Goal: Task Accomplishment & Management: Complete application form

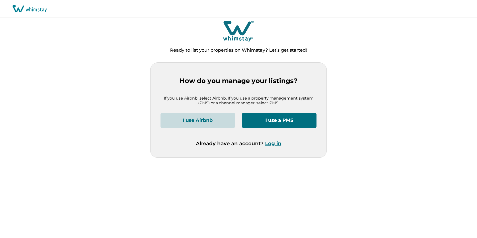
click at [274, 144] on button "Log in" at bounding box center [273, 143] width 16 height 6
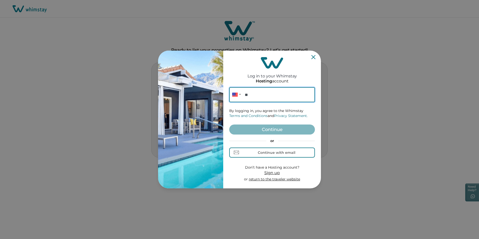
click at [272, 94] on input "**" at bounding box center [272, 94] width 86 height 15
paste input "**********"
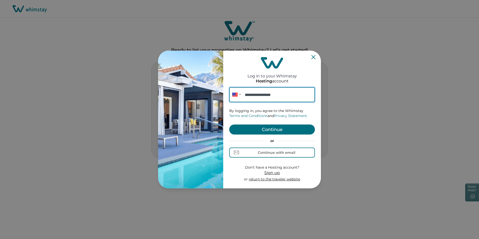
type input "**********"
click at [263, 131] on button "Continue" at bounding box center [272, 130] width 86 height 10
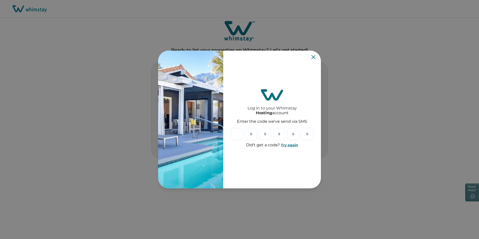
type input "*"
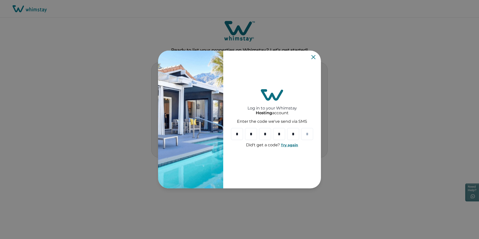
type input "*"
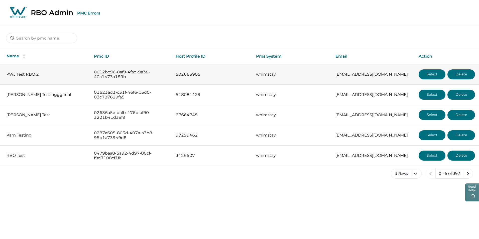
click at [429, 74] on button "Select" at bounding box center [432, 74] width 27 height 10
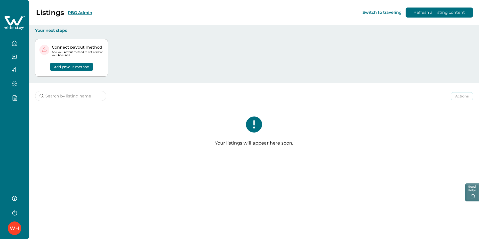
click at [15, 98] on icon "button" at bounding box center [15, 98] width 6 height 6
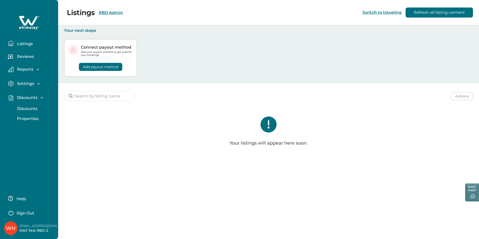
click at [24, 107] on p "Discounts" at bounding box center [27, 108] width 22 height 5
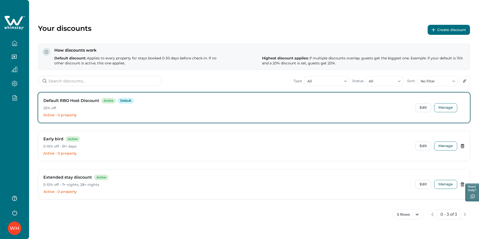
click at [434, 31] on icon "button" at bounding box center [434, 30] width 4 height 4
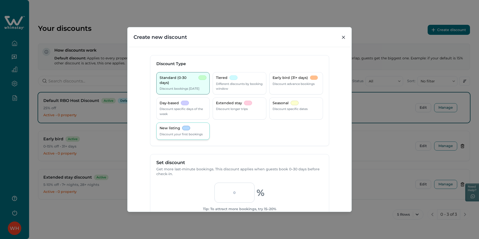
click at [186, 127] on div at bounding box center [186, 128] width 8 height 5
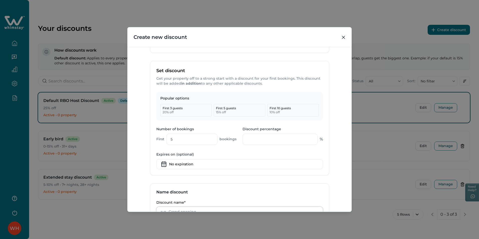
scroll to position [100, 0]
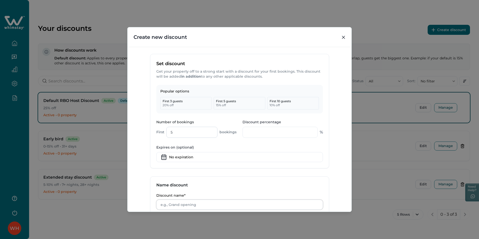
click at [184, 133] on input "5" at bounding box center [191, 132] width 51 height 11
click at [279, 138] on div "Discount percentage %" at bounding box center [283, 129] width 80 height 19
click at [277, 133] on input "Discount percentage" at bounding box center [280, 132] width 75 height 11
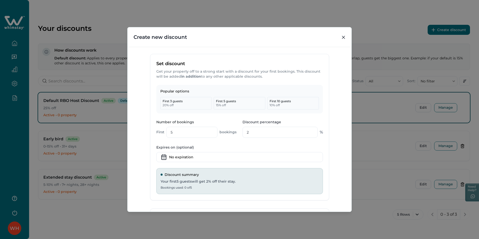
type input "2"
click at [274, 147] on label "Expires on (optional)" at bounding box center [238, 147] width 164 height 5
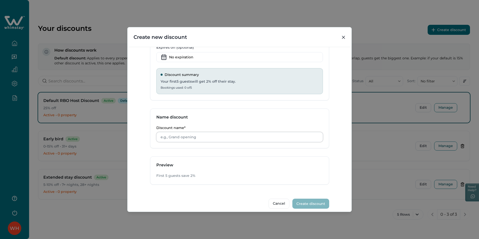
scroll to position [200, 0]
click at [230, 140] on input "Discount name*" at bounding box center [239, 137] width 167 height 10
type input "T"
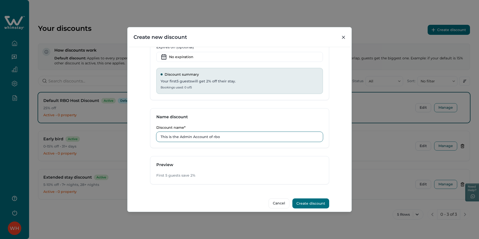
drag, startPoint x: 238, startPoint y: 132, endPoint x: 143, endPoint y: 130, distance: 95.0
click at [143, 130] on div "Discount Type Standard (0-30 days) Discount bookings within 30 days Tiered Diff…" at bounding box center [240, 129] width 224 height 165
type input "This is the Admin Account of rbo"
click at [165, 147] on div "Discount name* This is the Admin Account of rbo" at bounding box center [239, 137] width 179 height 22
click at [302, 203] on button "Create discount" at bounding box center [310, 203] width 37 height 10
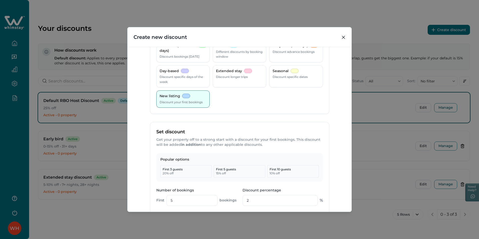
scroll to position [0, 0]
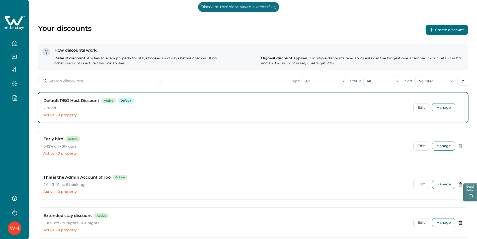
click at [13, 211] on icon "button" at bounding box center [15, 213] width 8 height 8
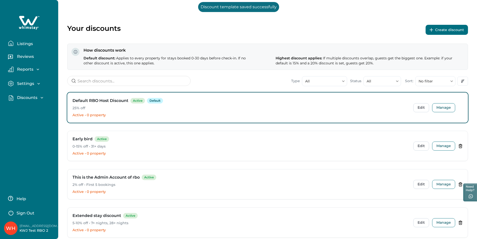
click at [30, 213] on p "Sign Out" at bounding box center [26, 213] width 18 height 5
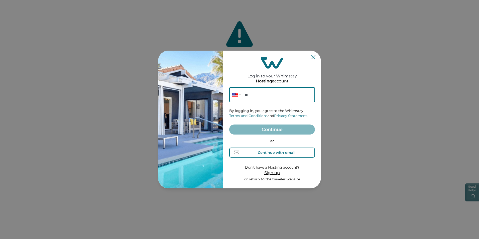
click at [269, 154] on div "Continue with email" at bounding box center [277, 153] width 38 height 4
click at [263, 95] on input at bounding box center [272, 94] width 86 height 15
type input "rbo71@yopmail.com"
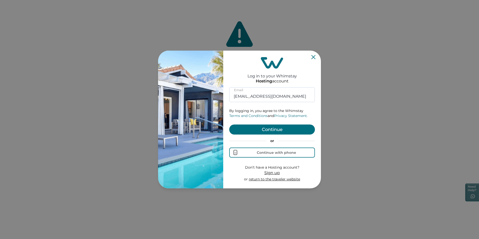
click at [255, 132] on button "Continue" at bounding box center [272, 130] width 86 height 10
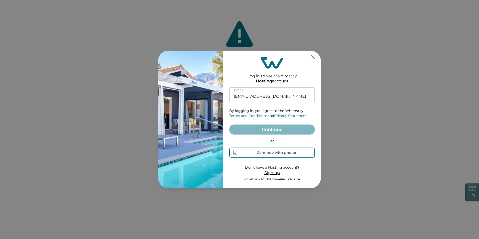
click at [278, 96] on input "rbo71@yopmail.com" at bounding box center [272, 94] width 86 height 15
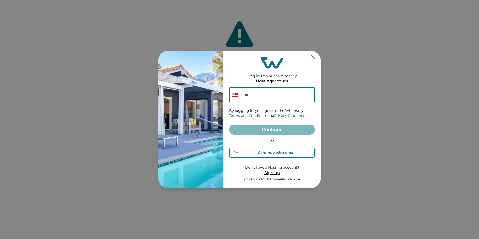
click at [263, 151] on div "Continue with email" at bounding box center [277, 153] width 38 height 4
click at [268, 96] on input at bounding box center [272, 94] width 86 height 15
type input "rbo71@yopmail.com"
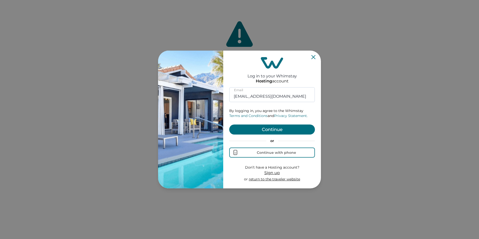
click at [260, 129] on button "Continue" at bounding box center [272, 130] width 86 height 10
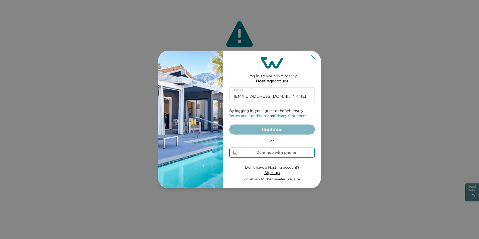
click at [314, 56] on icon "Close" at bounding box center [313, 57] width 4 height 4
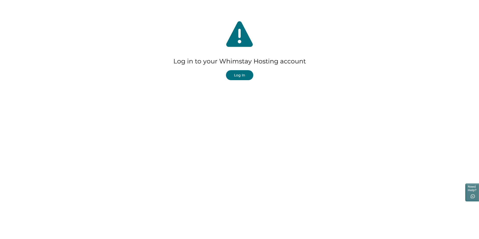
click at [240, 75] on button "Log In" at bounding box center [239, 75] width 27 height 10
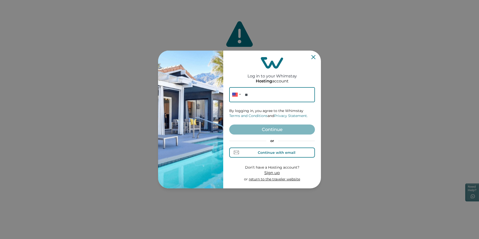
drag, startPoint x: 253, startPoint y: 151, endPoint x: 252, endPoint y: 130, distance: 21.3
click at [253, 151] on div "Continue with email" at bounding box center [272, 152] width 46 height 5
click at [260, 95] on input at bounding box center [272, 94] width 86 height 15
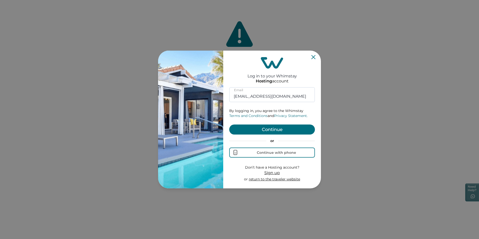
type input "rbo71@yopmail.com"
click at [241, 82] on div "Log in to your Whimstay Hosting account rbo71@yopmail.com Email By logging in, …" at bounding box center [272, 120] width 86 height 134
click at [254, 130] on button "Continue" at bounding box center [272, 130] width 86 height 10
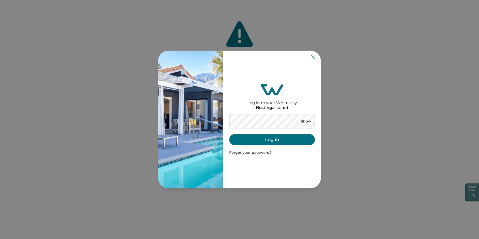
click at [259, 137] on button "Log in" at bounding box center [272, 139] width 86 height 11
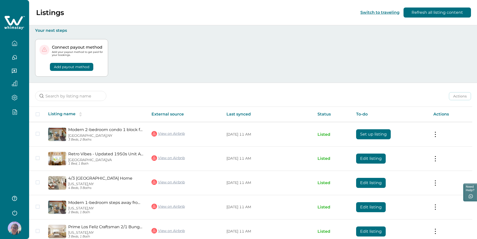
click at [12, 112] on button "button" at bounding box center [14, 112] width 21 height 6
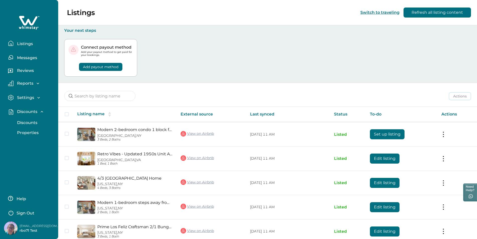
click at [23, 134] on p "Properties" at bounding box center [27, 132] width 23 height 5
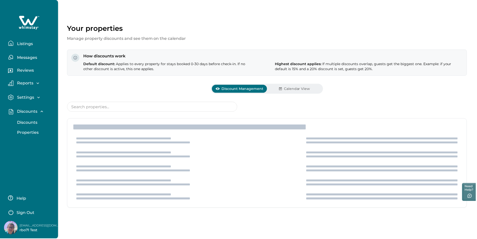
click at [25, 122] on p "Discounts" at bounding box center [27, 122] width 22 height 5
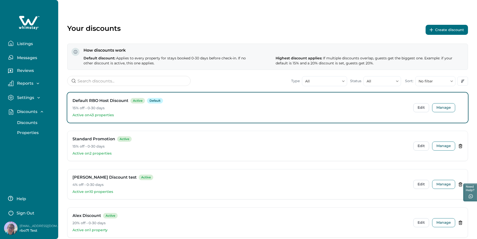
click at [445, 29] on button "Create discount" at bounding box center [446, 30] width 42 height 10
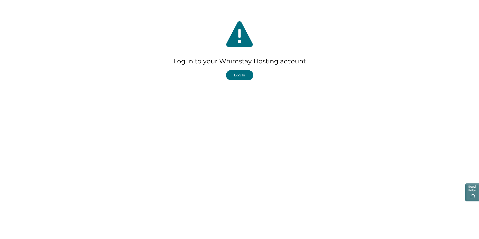
click at [236, 75] on button "Log In" at bounding box center [239, 75] width 27 height 10
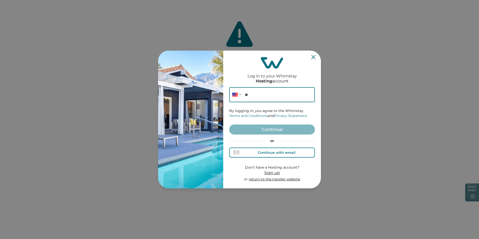
click at [254, 154] on div "Continue with email" at bounding box center [272, 152] width 46 height 5
click at [264, 96] on input at bounding box center [272, 94] width 86 height 15
type input "rbo71@yopmail.com"
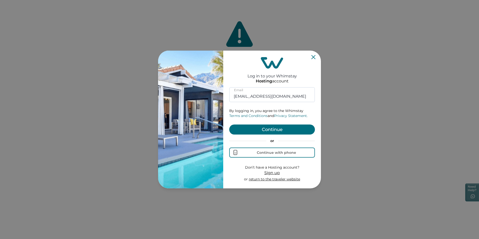
click at [254, 129] on button "Continue" at bounding box center [272, 130] width 86 height 10
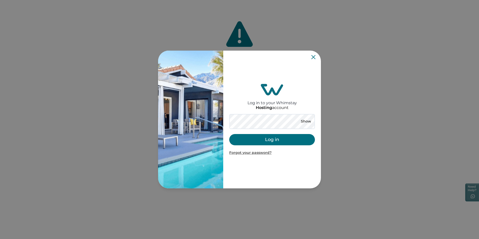
click at [253, 141] on button "Log in" at bounding box center [272, 139] width 86 height 11
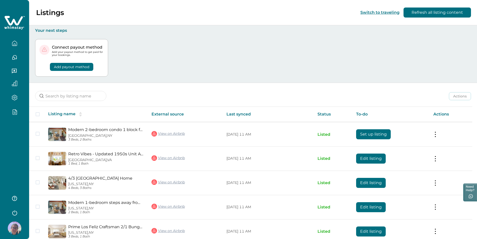
click at [16, 112] on icon "button" at bounding box center [15, 112] width 6 height 6
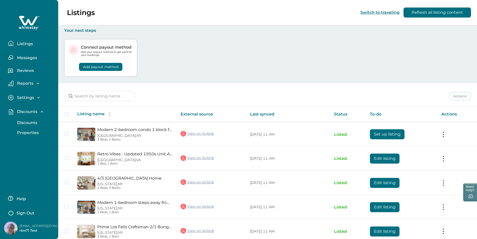
click at [28, 123] on p "Discounts" at bounding box center [27, 122] width 22 height 5
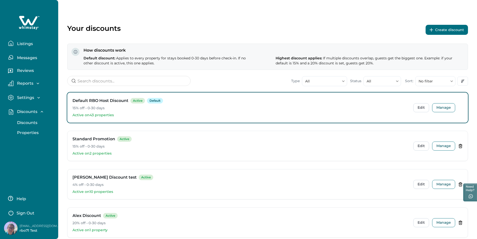
click at [453, 29] on button "Create discount" at bounding box center [446, 30] width 42 height 10
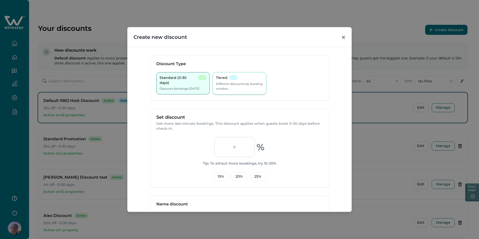
click at [235, 81] on div "Tiered Different discounts by booking window" at bounding box center [239, 83] width 47 height 16
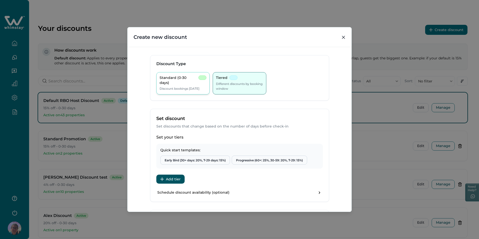
click at [182, 86] on p "Discount bookings [DATE]" at bounding box center [180, 88] width 40 height 5
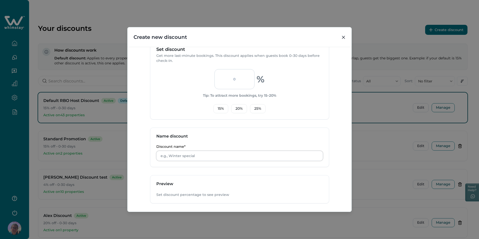
scroll to position [92, 0]
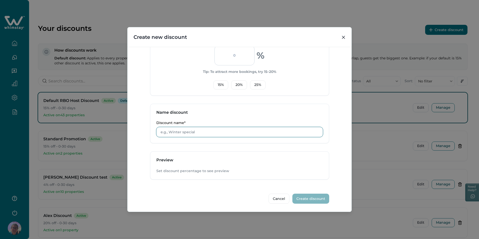
click at [187, 133] on input "Discount name*" at bounding box center [239, 132] width 167 height 10
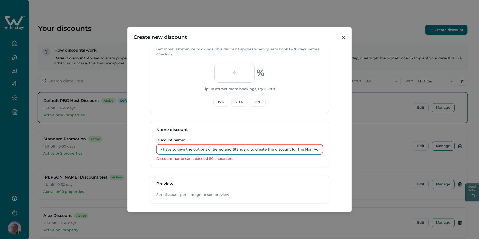
scroll to position [98, 0]
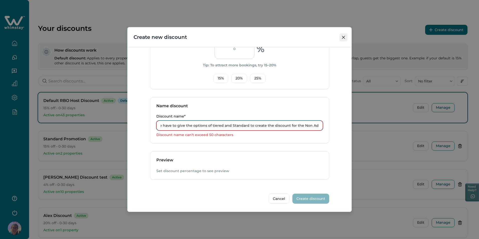
type input "This is Non Admin Account so as per the earlier ticket we have to give the opti…"
click at [342, 38] on button "Close" at bounding box center [343, 37] width 8 height 8
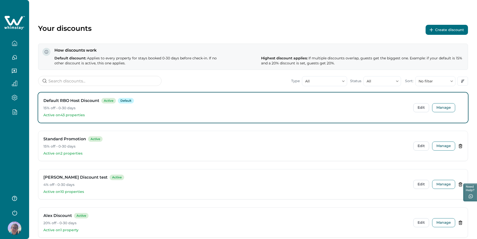
click at [16, 212] on icon "button" at bounding box center [15, 213] width 8 height 8
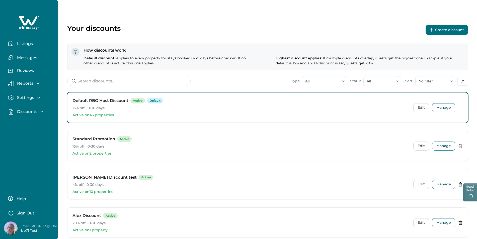
click at [34, 214] on button "Sign Out" at bounding box center [30, 212] width 44 height 10
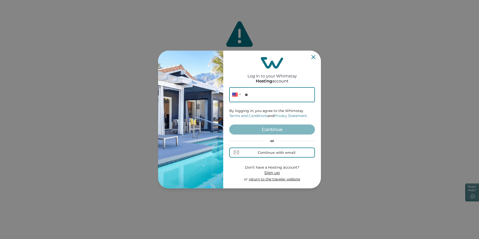
click at [38, 15] on div "Log in to your Whimstay Hosting account Phone ** By logging in, you agree to th…" at bounding box center [239, 119] width 479 height 239
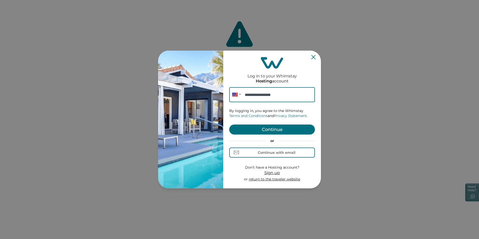
type input "**********"
click at [267, 124] on form "**********" at bounding box center [272, 134] width 86 height 95
click at [265, 128] on button "Continue" at bounding box center [272, 130] width 86 height 10
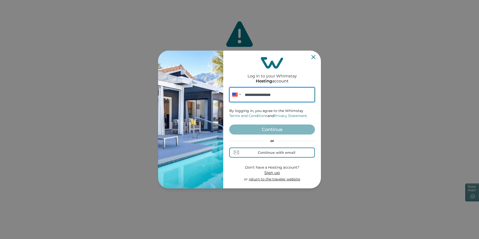
click at [289, 95] on input "**********" at bounding box center [272, 94] width 86 height 15
drag, startPoint x: 286, startPoint y: 94, endPoint x: 249, endPoint y: 93, distance: 36.8
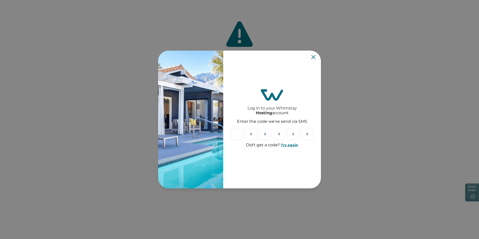
type input "*"
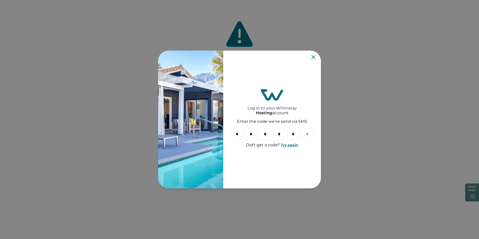
type input "*"
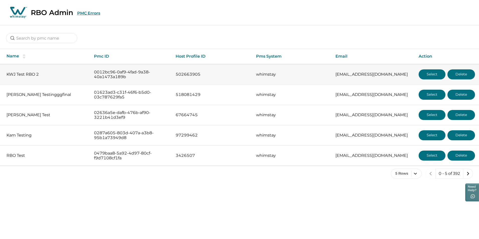
click at [430, 73] on button "Select" at bounding box center [432, 74] width 27 height 10
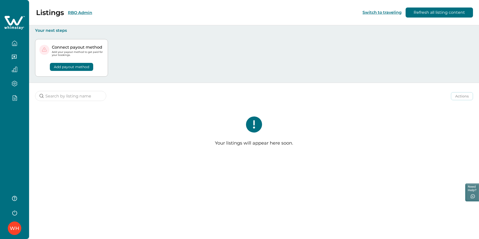
click at [13, 97] on icon "button" at bounding box center [15, 98] width 6 height 6
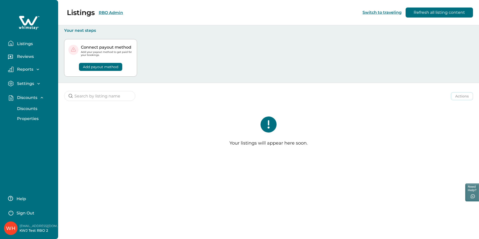
click at [24, 109] on p "Discounts" at bounding box center [27, 108] width 22 height 5
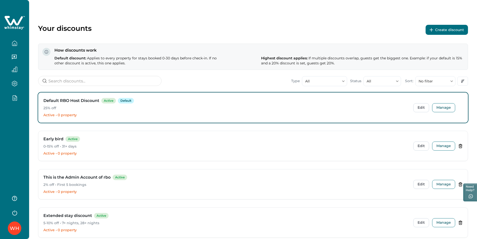
click at [438, 31] on button "Create discount" at bounding box center [446, 30] width 42 height 10
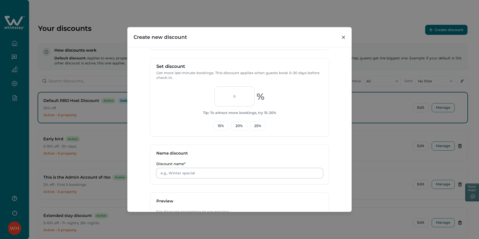
scroll to position [137, 0]
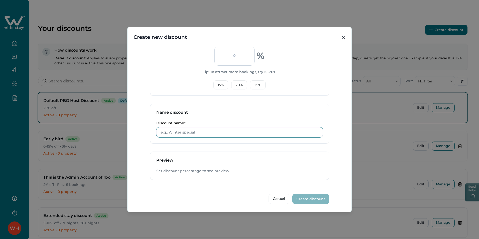
click at [186, 134] on input "Discount name*" at bounding box center [239, 132] width 167 height 10
drag, startPoint x: 172, startPoint y: 135, endPoint x: 254, endPoint y: 145, distance: 82.0
click at [254, 145] on form "Discount Type Standard (0-30 days) Discount bookings within 30 days Tiered Diff…" at bounding box center [239, 61] width 179 height 286
type input "Admin RBO can create all types of Discounts."
click at [139, 146] on div "Discount Type Standard (0-30 days) Discount bookings within 30 days Tiered Diff…" at bounding box center [240, 129] width 224 height 165
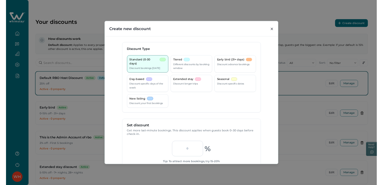
scroll to position [0, 0]
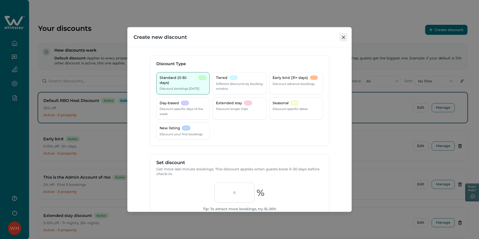
click at [341, 39] on button "Close" at bounding box center [343, 37] width 8 height 8
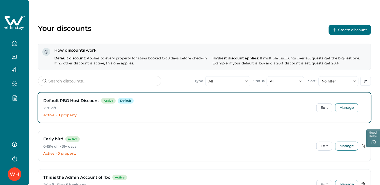
click at [14, 160] on icon "button" at bounding box center [15, 159] width 8 height 8
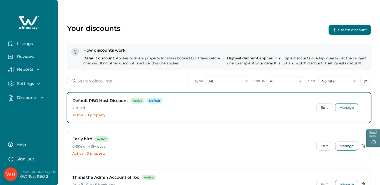
click at [28, 161] on p "Sign Out" at bounding box center [26, 159] width 18 height 5
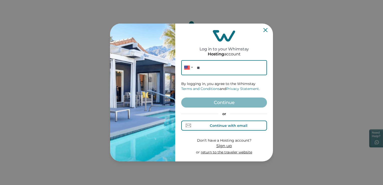
click at [217, 124] on div "Continue with email" at bounding box center [229, 126] width 38 height 4
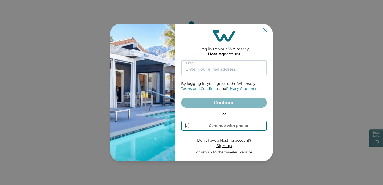
click at [214, 67] on input at bounding box center [224, 67] width 86 height 15
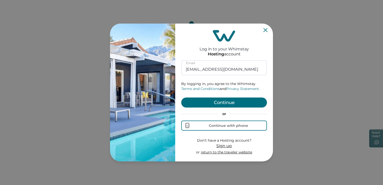
type input "rbo61@yopmail.com"
click at [216, 103] on button "Continue" at bounding box center [224, 102] width 86 height 10
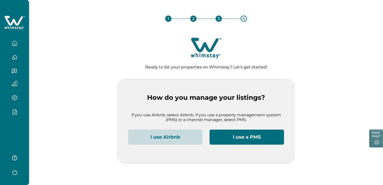
click at [179, 139] on button "I use Airbnb" at bounding box center [165, 137] width 74 height 15
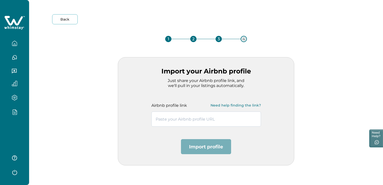
click at [169, 119] on input "text" at bounding box center [205, 118] width 109 height 15
paste input "https://www.airbnb.co.in/users/show/161651610"
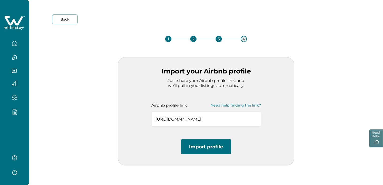
type input "https://www.airbnb.co.in/users/show/161651610"
click at [199, 146] on button "Import profile" at bounding box center [206, 146] width 50 height 15
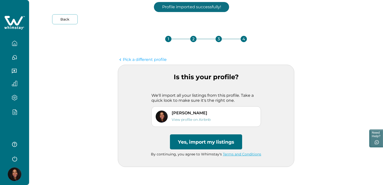
click at [199, 146] on button "Yes, import my listings" at bounding box center [206, 141] width 72 height 15
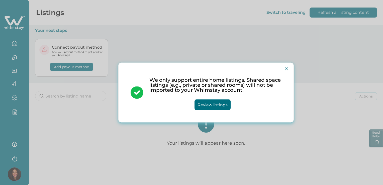
click at [212, 104] on button "Review listings" at bounding box center [212, 104] width 36 height 11
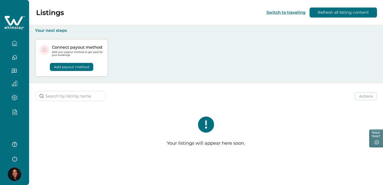
click at [185, 143] on p "Your listings will appear here soon." at bounding box center [206, 144] width 78 height 6
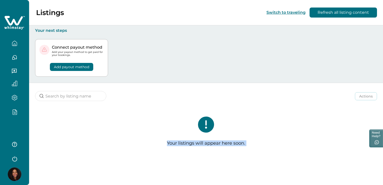
click at [121, 128] on div "Your listings will appear here soon." at bounding box center [206, 133] width 354 height 54
click at [16, 177] on img at bounding box center [15, 174] width 14 height 14
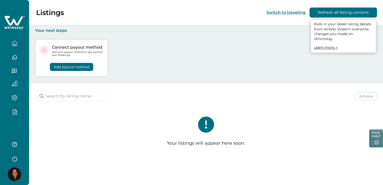
click at [319, 13] on button "Refresh all listing content" at bounding box center [342, 13] width 67 height 10
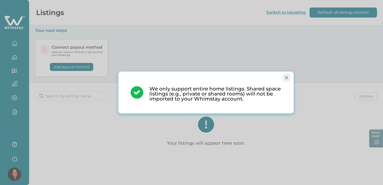
click at [287, 75] on button "Close" at bounding box center [286, 78] width 8 height 8
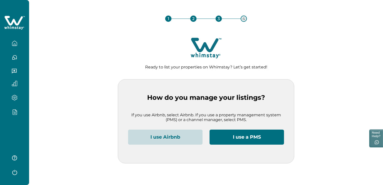
click at [177, 138] on button "I use Airbnb" at bounding box center [165, 137] width 74 height 15
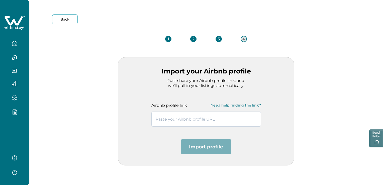
click at [198, 117] on input "text" at bounding box center [205, 118] width 109 height 15
paste input "[URL][DOMAIN_NAME]"
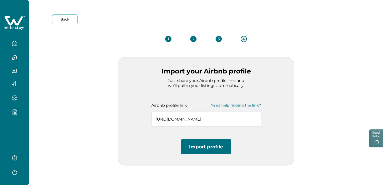
type input "[URL][DOMAIN_NAME]"
click at [211, 148] on button "Import profile" at bounding box center [206, 146] width 50 height 15
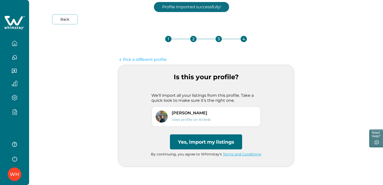
click at [206, 145] on button "Yes, import my listings" at bounding box center [206, 141] width 72 height 15
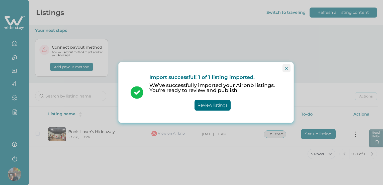
click at [287, 68] on icon "Close" at bounding box center [286, 68] width 3 height 3
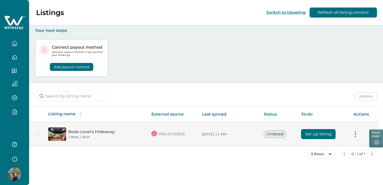
click at [313, 132] on button "Set up listing" at bounding box center [318, 134] width 35 height 10
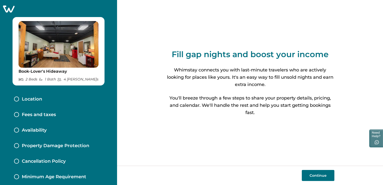
click at [318, 180] on button "Continue" at bounding box center [318, 175] width 33 height 11
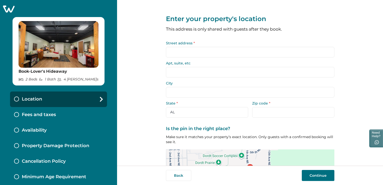
click at [196, 52] on input "Street address *" at bounding box center [250, 52] width 168 height 11
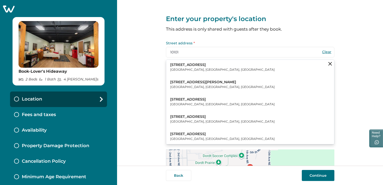
click at [192, 66] on p "[STREET_ADDRESS]" at bounding box center [222, 64] width 104 height 5
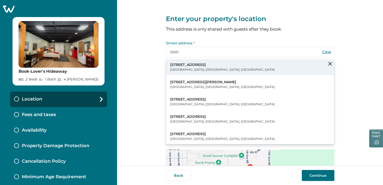
type input "[STREET_ADDRESS]"
type input "[GEOGRAPHIC_DATA]"
select select "[GEOGRAPHIC_DATA]"
type input "77036"
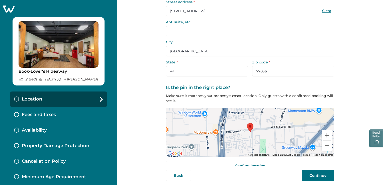
scroll to position [53, 0]
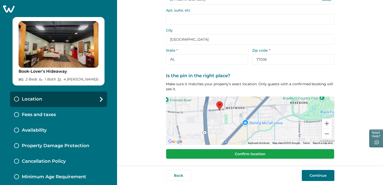
click at [227, 152] on button "Confirm location" at bounding box center [250, 154] width 168 height 10
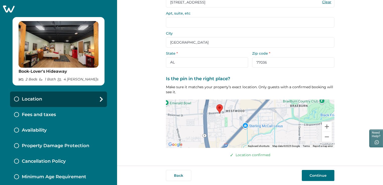
scroll to position [50, 0]
click at [319, 178] on button "Continue" at bounding box center [318, 175] width 33 height 11
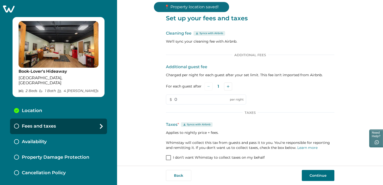
scroll to position [3, 0]
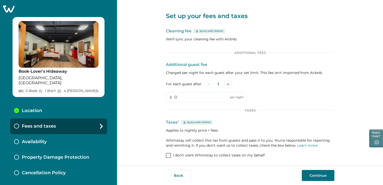
click at [169, 157] on span at bounding box center [168, 155] width 5 height 5
click at [317, 177] on button "Continue" at bounding box center [318, 175] width 33 height 11
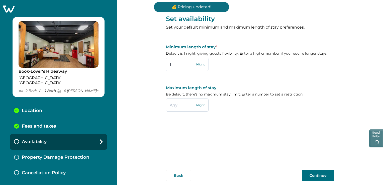
click at [175, 107] on input "text" at bounding box center [187, 104] width 43 height 13
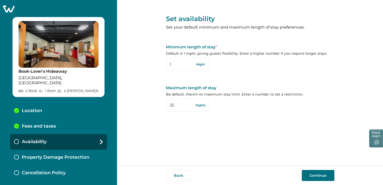
type input "25"
click at [310, 179] on button "Continue" at bounding box center [318, 175] width 33 height 11
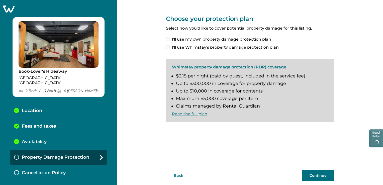
click at [310, 179] on button "Continue" at bounding box center [318, 175] width 33 height 11
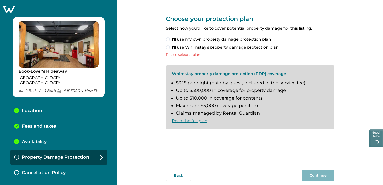
click at [166, 48] on span at bounding box center [168, 47] width 4 height 4
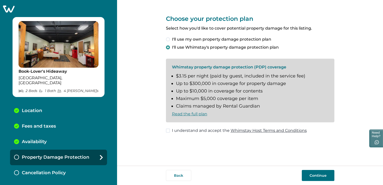
click at [169, 131] on span at bounding box center [168, 131] width 4 height 4
click at [309, 174] on button "Continue" at bounding box center [318, 175] width 33 height 11
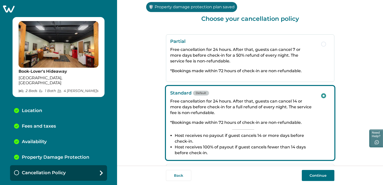
click at [309, 174] on button "Continue" at bounding box center [318, 175] width 33 height 11
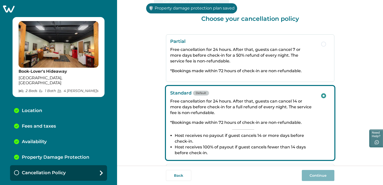
scroll to position [6, 0]
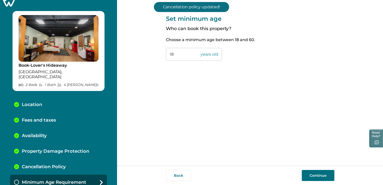
click at [309, 174] on button "Continue" at bounding box center [318, 175] width 33 height 11
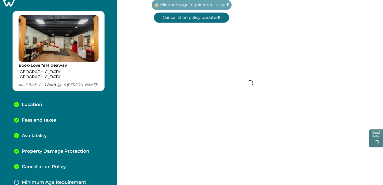
scroll to position [22, 0]
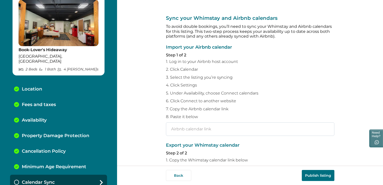
click at [194, 130] on input "text" at bounding box center [250, 129] width 168 height 14
paste input "[URL][DOMAIN_NAME]"
type input "[URL][DOMAIN_NAME]"
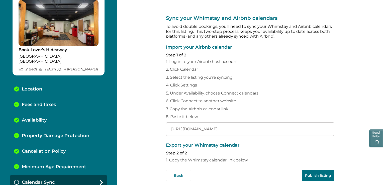
click at [313, 175] on button "Publish listing" at bounding box center [318, 175] width 33 height 11
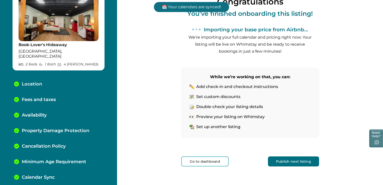
scroll to position [58, 0]
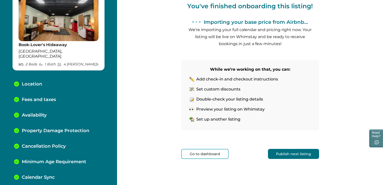
click at [215, 156] on button "Go to dashboard" at bounding box center [204, 154] width 47 height 10
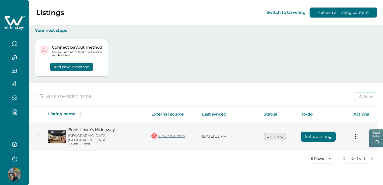
click at [302, 132] on button "Set up listing" at bounding box center [318, 137] width 35 height 10
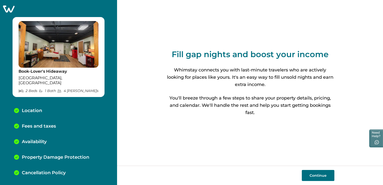
click at [307, 178] on button "Continue" at bounding box center [318, 175] width 33 height 11
select select "[GEOGRAPHIC_DATA]"
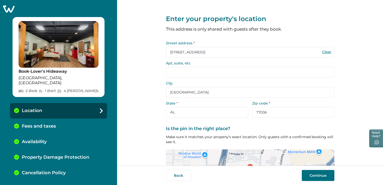
click at [307, 178] on button "Continue" at bounding box center [318, 175] width 33 height 11
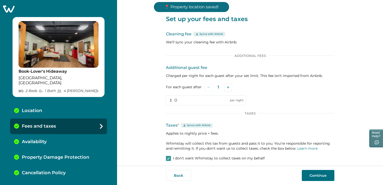
click at [307, 178] on button "Continue" at bounding box center [318, 175] width 33 height 11
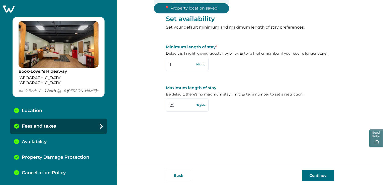
click at [307, 178] on button "Continue" at bounding box center [318, 175] width 33 height 11
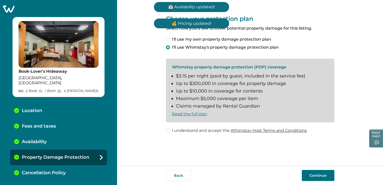
click at [307, 178] on button "Continue" at bounding box center [318, 175] width 33 height 11
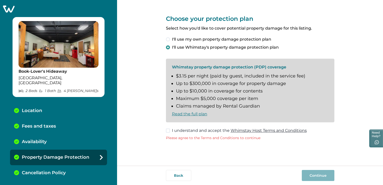
click at [168, 130] on span at bounding box center [168, 131] width 4 height 4
click at [313, 179] on button "Continue" at bounding box center [318, 175] width 33 height 11
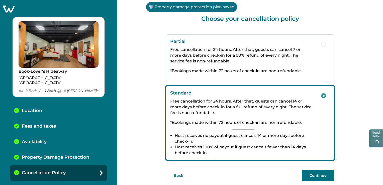
click at [313, 179] on button "Continue" at bounding box center [318, 175] width 33 height 11
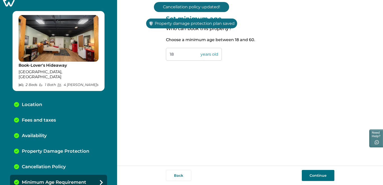
click at [313, 179] on button "Continue" at bounding box center [318, 175] width 33 height 11
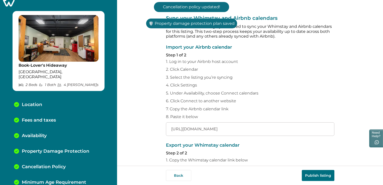
scroll to position [22, 0]
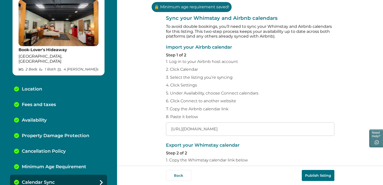
click at [320, 175] on button "Publish listing" at bounding box center [318, 175] width 33 height 11
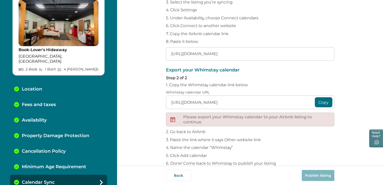
scroll to position [27, 0]
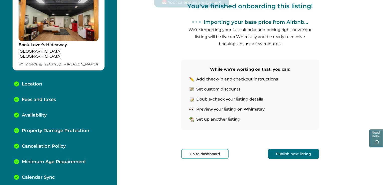
scroll to position [58, 0]
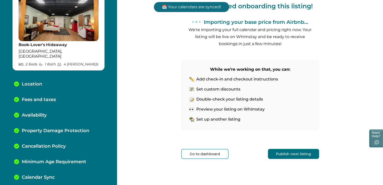
click at [275, 151] on button "Publish next listing" at bounding box center [293, 154] width 51 height 10
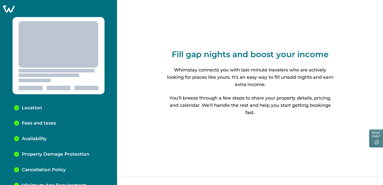
click at [10, 9] on icon at bounding box center [9, 9] width 12 height 8
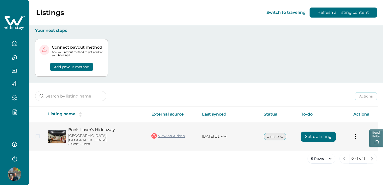
click at [306, 132] on button "Set up listing" at bounding box center [318, 137] width 35 height 10
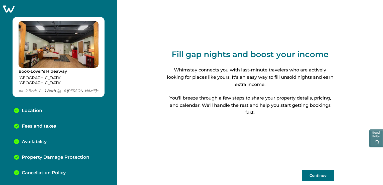
click at [322, 177] on button "Continue" at bounding box center [318, 175] width 33 height 11
select select "[GEOGRAPHIC_DATA]"
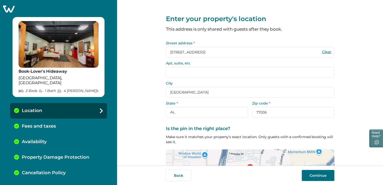
click at [7, 10] on icon at bounding box center [9, 9] width 12 height 7
